Goal: Information Seeking & Learning: Learn about a topic

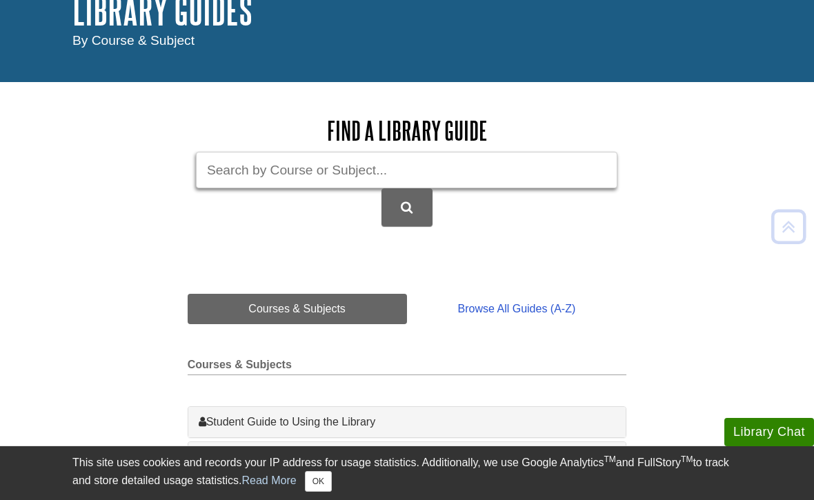
click at [523, 172] on input "Guide Search Terms" at bounding box center [407, 170] width 422 height 37
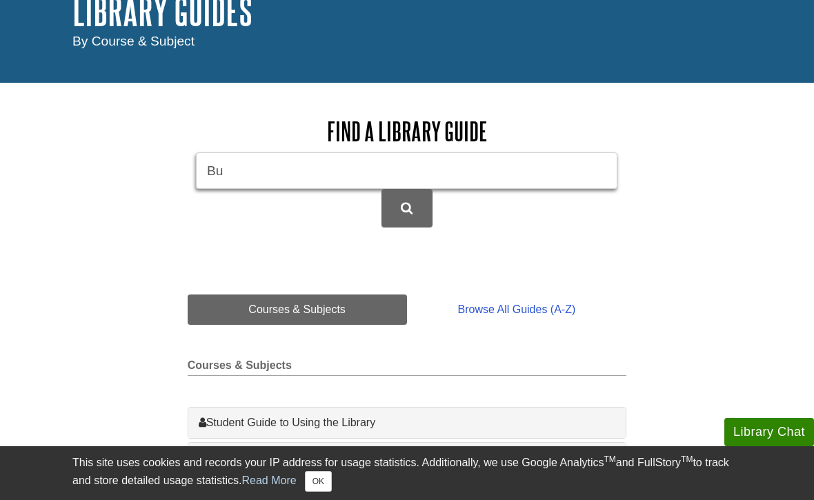
type input "B"
type input "Marketing"
click at [407, 209] on button "DU Library Guides Search" at bounding box center [407, 208] width 51 height 38
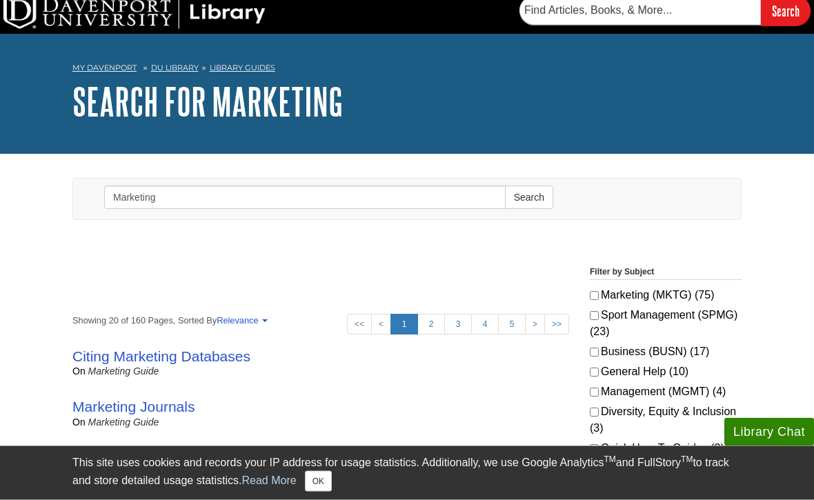
scroll to position [8, 0]
click at [683, 291] on label "Marketing (MKTG) (75)" at bounding box center [666, 295] width 152 height 17
click at [599, 291] on input "Marketing (MKTG) (75)" at bounding box center [594, 295] width 9 height 9
checkbox input "true"
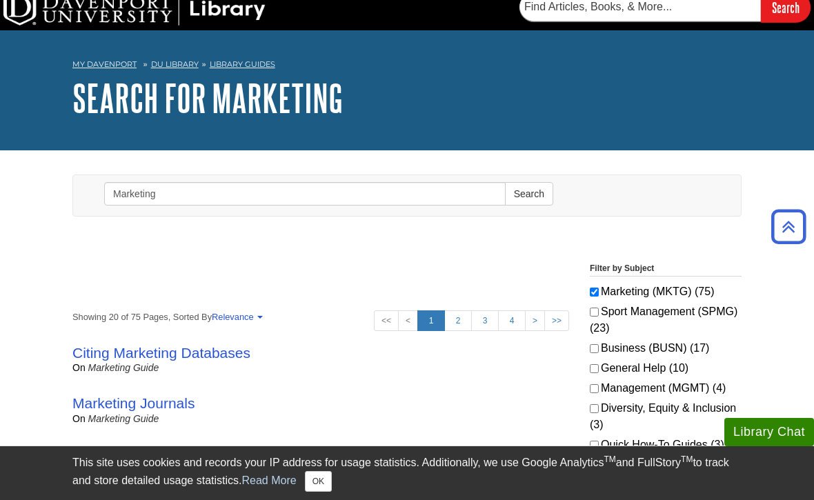
scroll to position [0, 0]
